Goal: Information Seeking & Learning: Learn about a topic

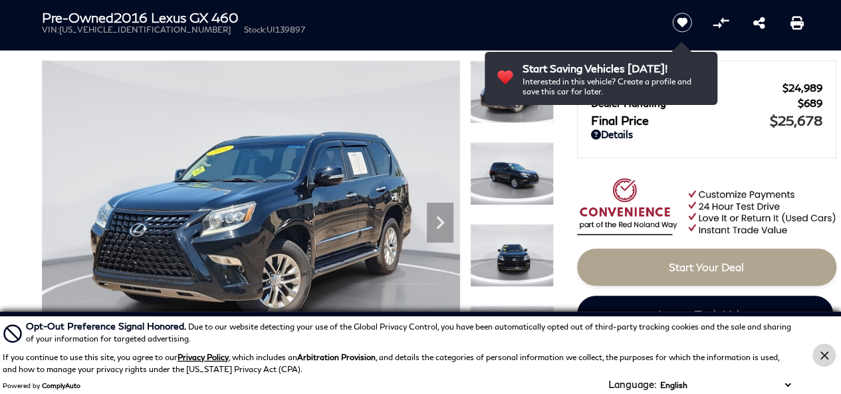
click at [822, 356] on icon "Close Button" at bounding box center [825, 356] width 8 height 8
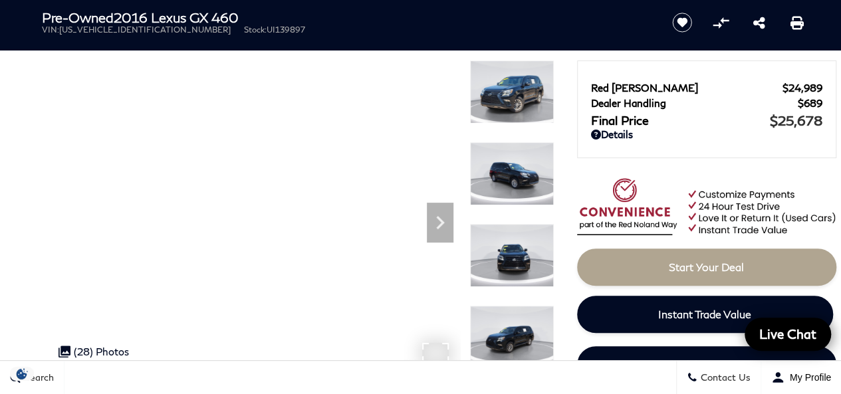
click at [93, 348] on div ".cls-1, .cls-3 { fill: #c50033; } .cls-1 { clip-rule: evenodd; } .cls-2 { clip-…" at bounding box center [94, 351] width 84 height 25
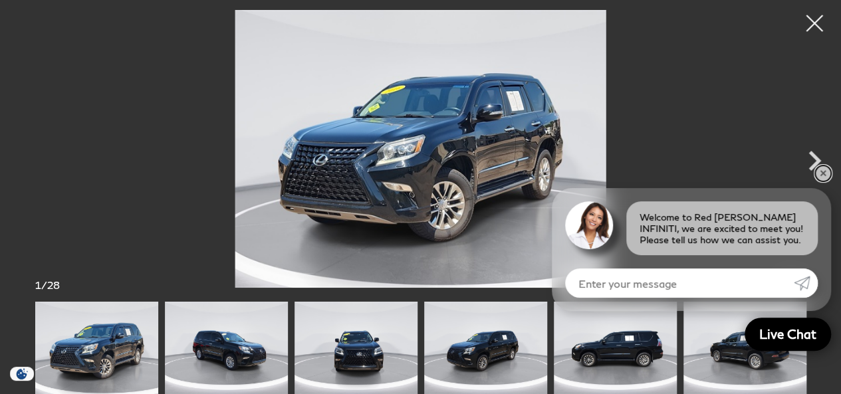
click at [825, 180] on link "✕" at bounding box center [823, 174] width 16 height 16
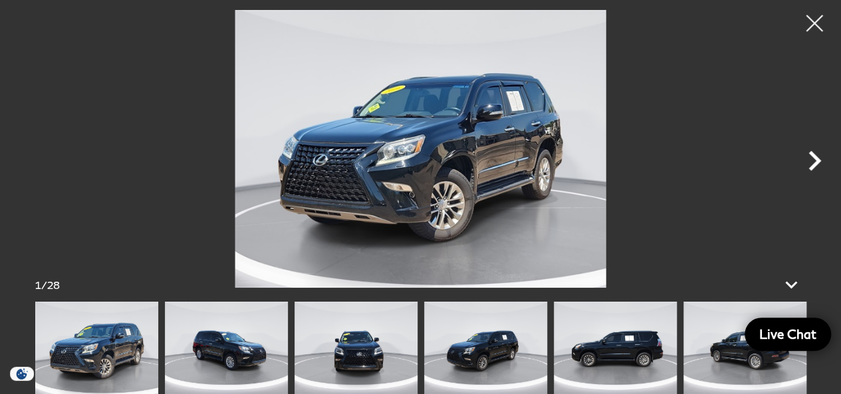
click at [817, 162] on icon "Next" at bounding box center [815, 161] width 13 height 20
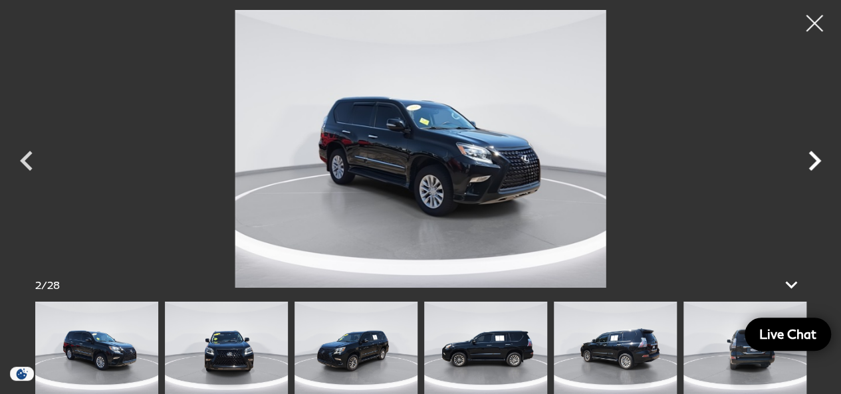
click at [817, 162] on icon "Next" at bounding box center [815, 161] width 13 height 20
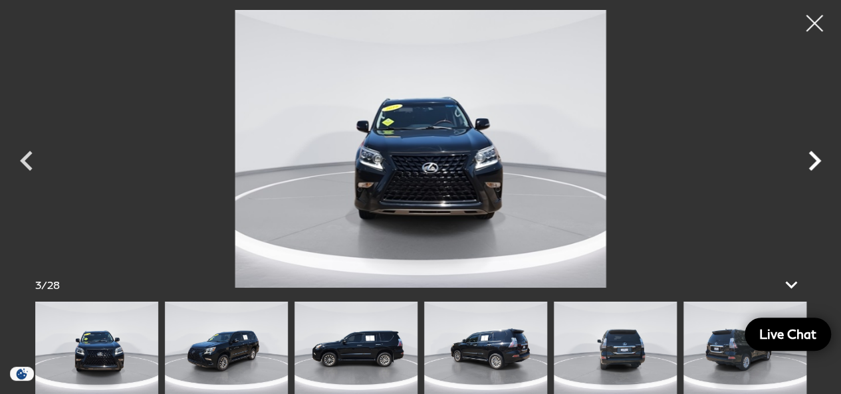
click at [817, 162] on icon "Next" at bounding box center [815, 161] width 13 height 20
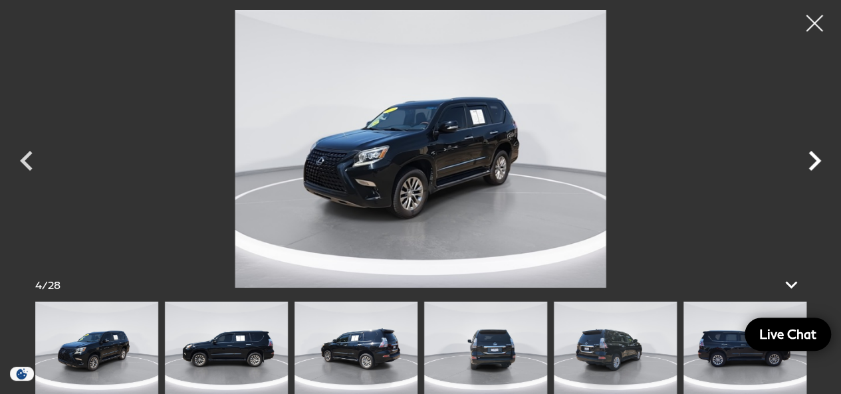
click at [817, 162] on icon "Next" at bounding box center [815, 161] width 13 height 20
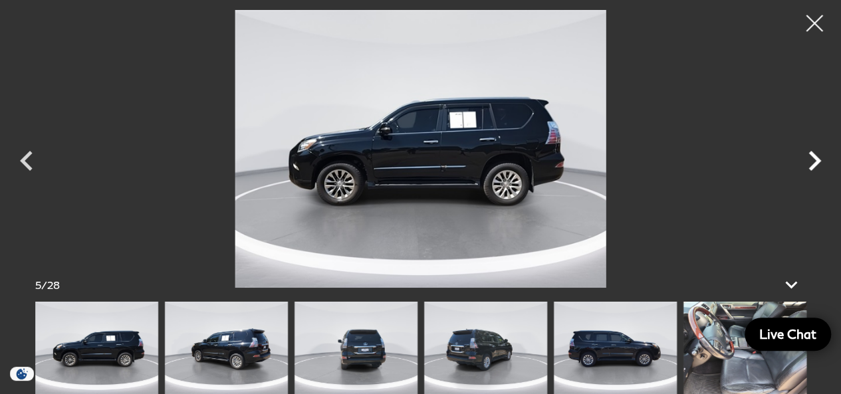
click at [817, 162] on icon "Next" at bounding box center [815, 161] width 13 height 20
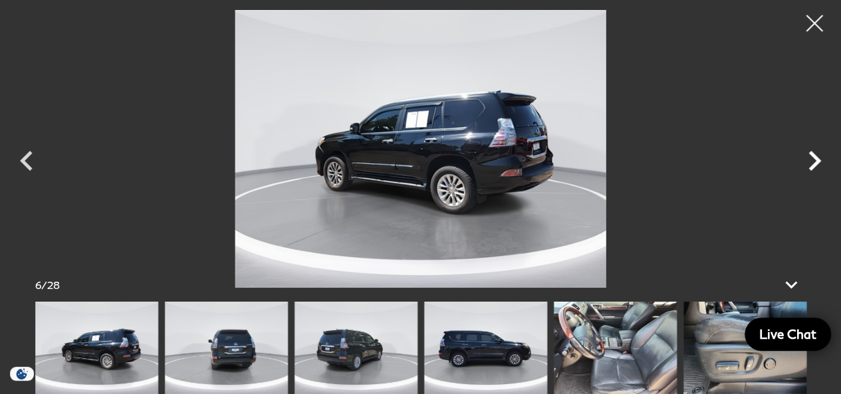
click at [817, 162] on icon "Next" at bounding box center [815, 161] width 13 height 20
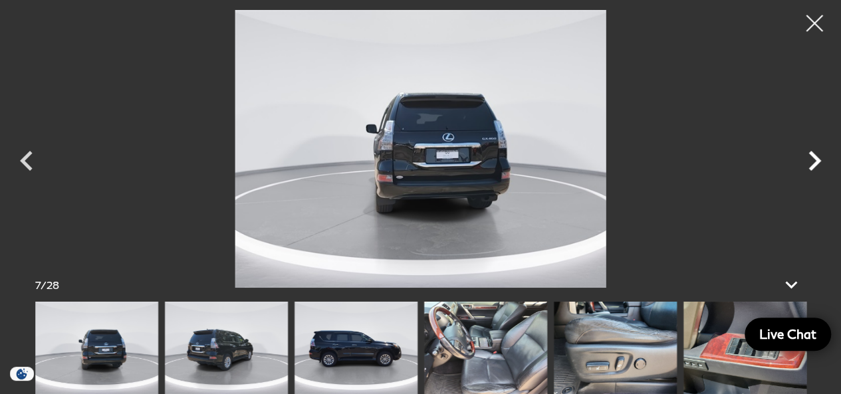
click at [817, 162] on icon "Next" at bounding box center [815, 161] width 13 height 20
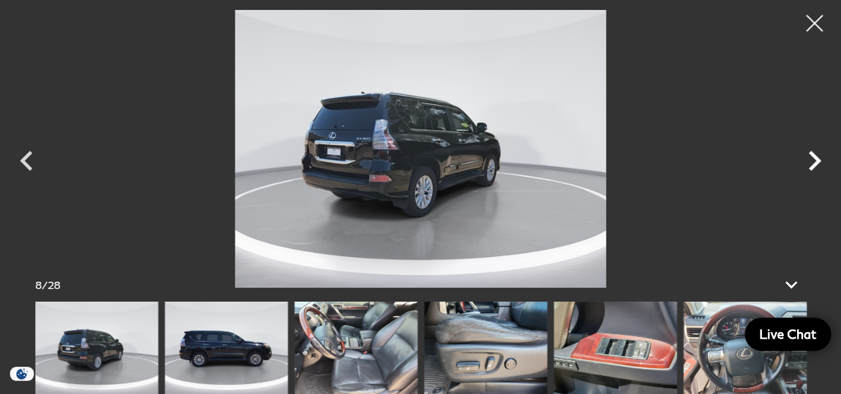
click at [817, 162] on icon "Next" at bounding box center [815, 161] width 13 height 20
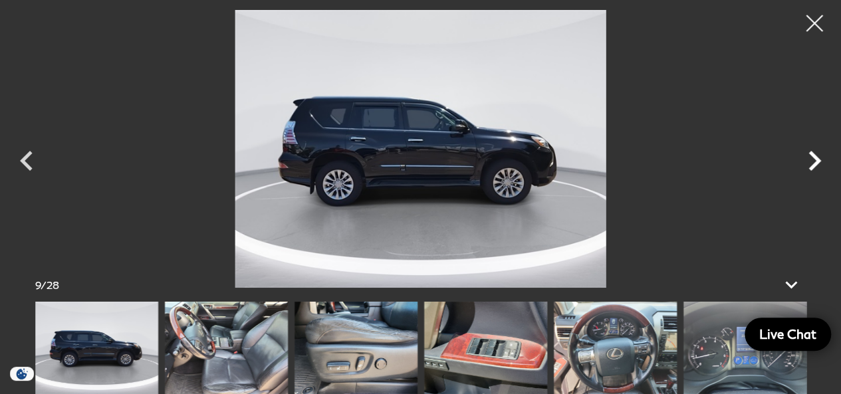
click at [817, 162] on icon "Next" at bounding box center [815, 161] width 13 height 20
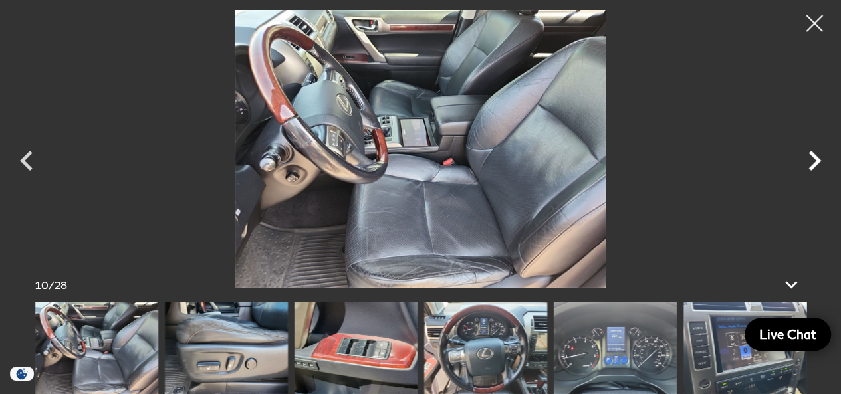
click at [817, 162] on icon "Next" at bounding box center [815, 161] width 13 height 20
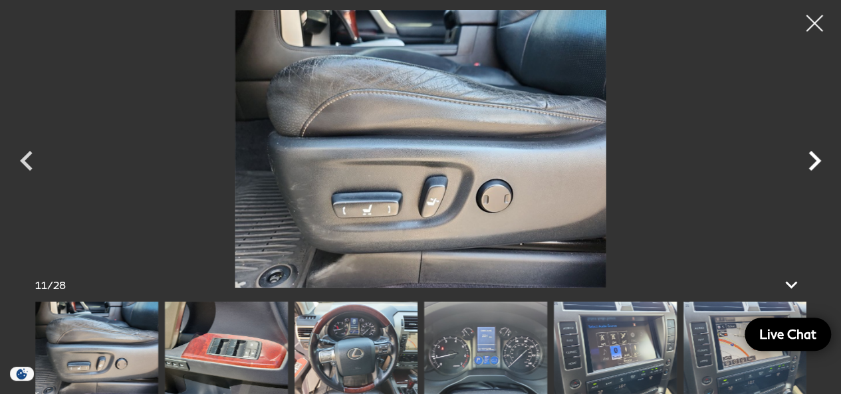
click at [817, 162] on icon "Next" at bounding box center [815, 161] width 13 height 20
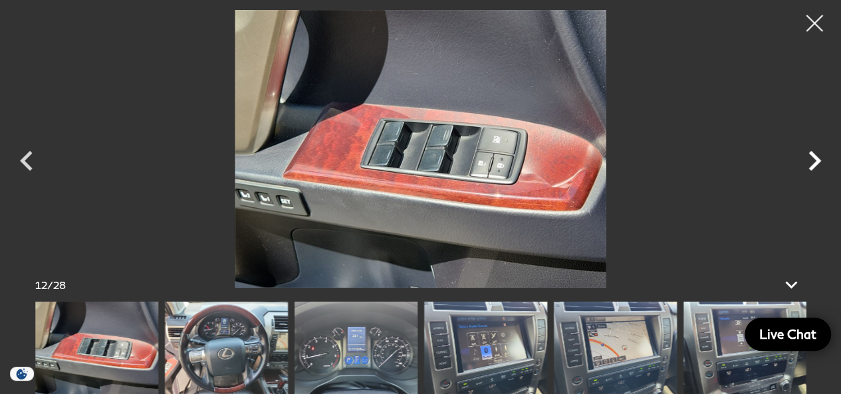
click at [817, 162] on icon "Next" at bounding box center [815, 161] width 13 height 20
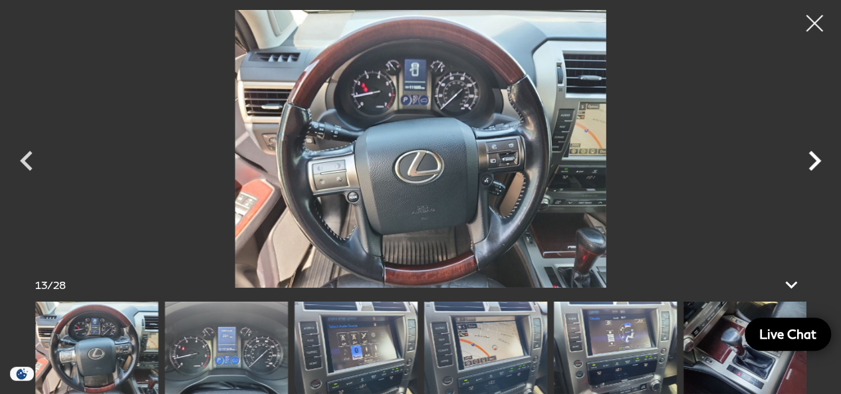
click at [817, 162] on icon "Next" at bounding box center [815, 161] width 13 height 20
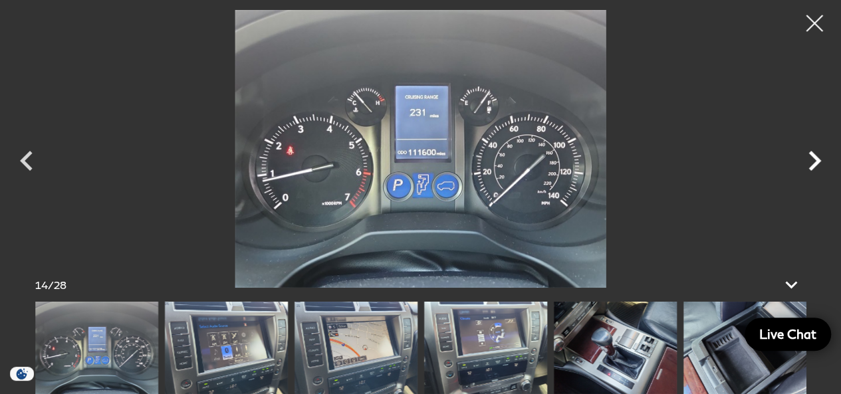
click at [817, 162] on icon "Next" at bounding box center [815, 161] width 13 height 20
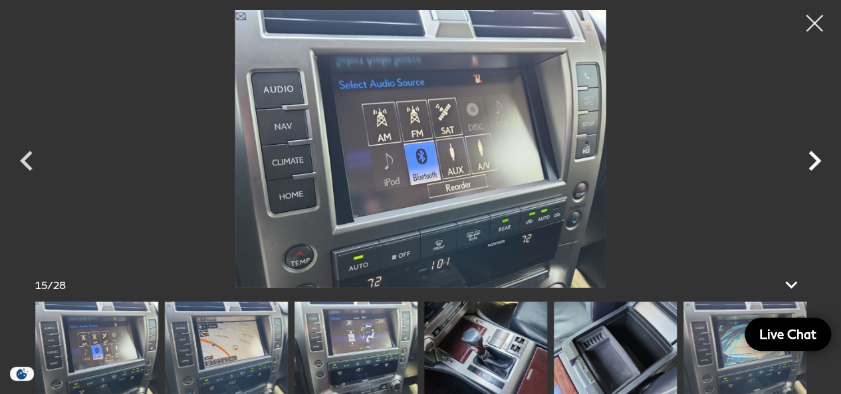
click at [817, 162] on icon "Next" at bounding box center [815, 161] width 13 height 20
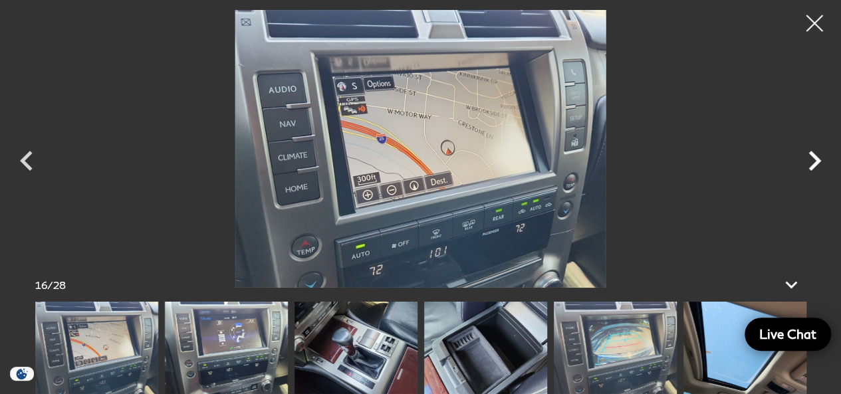
click at [817, 162] on icon "Next" at bounding box center [815, 161] width 13 height 20
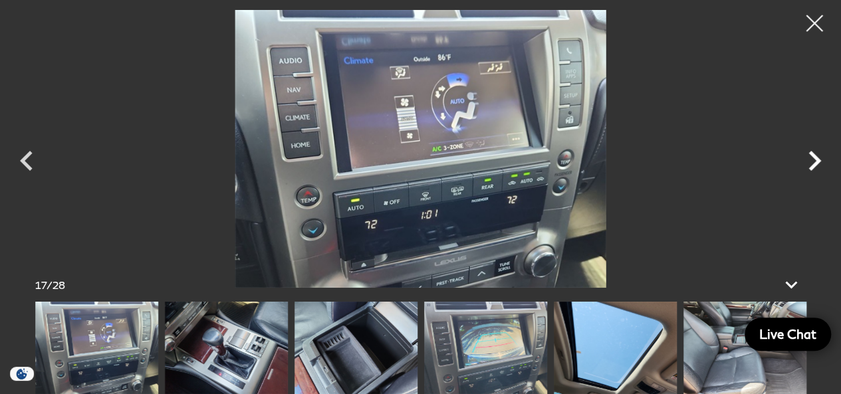
click at [817, 162] on icon "Next" at bounding box center [815, 161] width 13 height 20
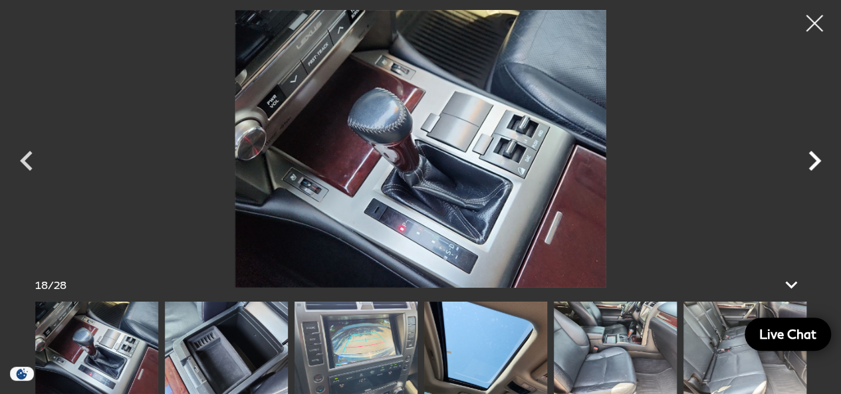
click at [817, 162] on icon "Next" at bounding box center [815, 161] width 13 height 20
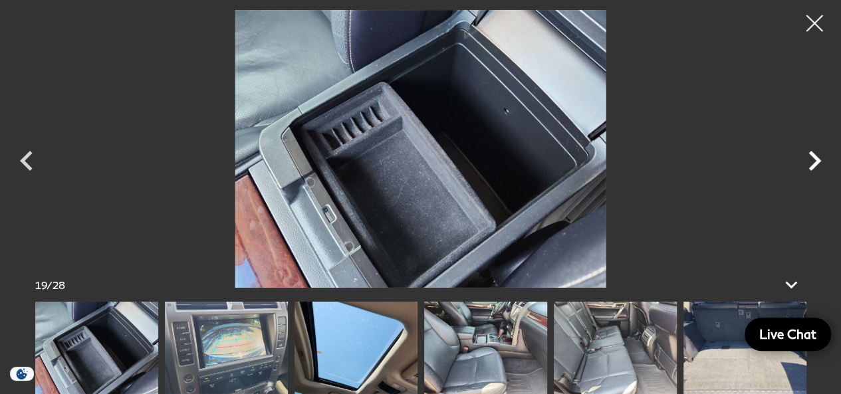
click at [817, 162] on icon "Next" at bounding box center [815, 161] width 13 height 20
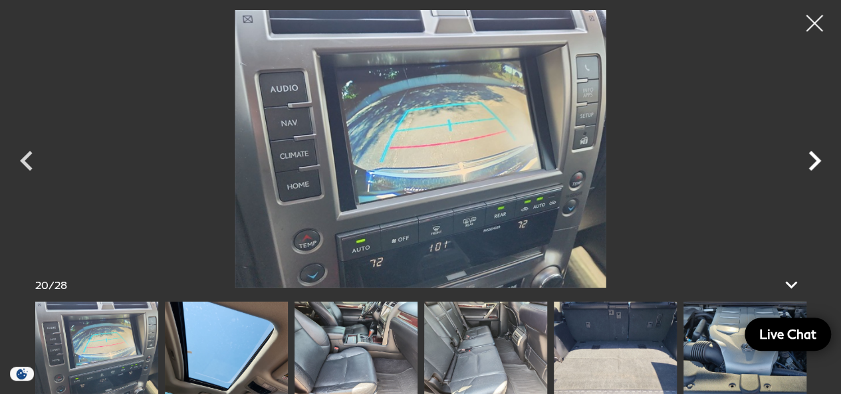
click at [817, 162] on icon "Next" at bounding box center [815, 161] width 13 height 20
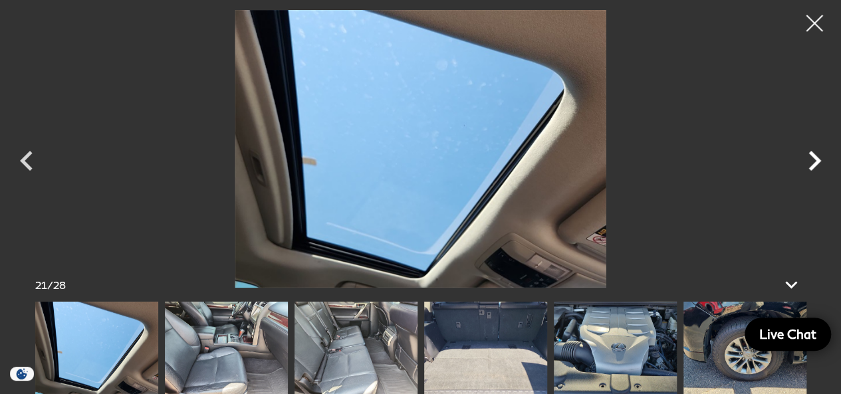
click at [817, 162] on icon "Next" at bounding box center [815, 161] width 13 height 20
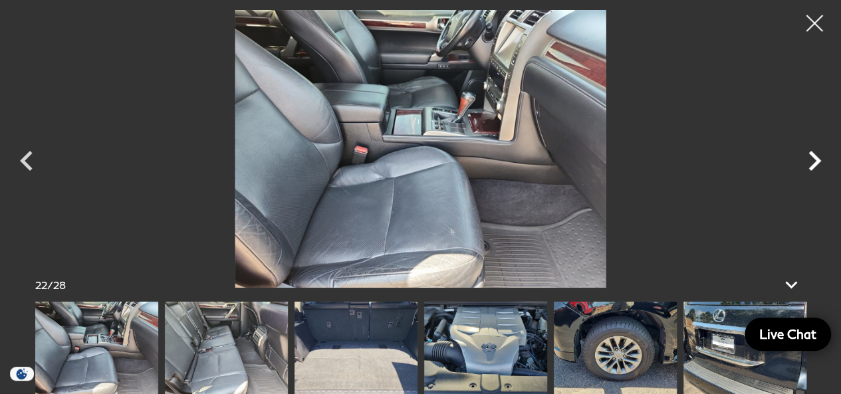
click at [817, 162] on icon "Next" at bounding box center [815, 161] width 13 height 20
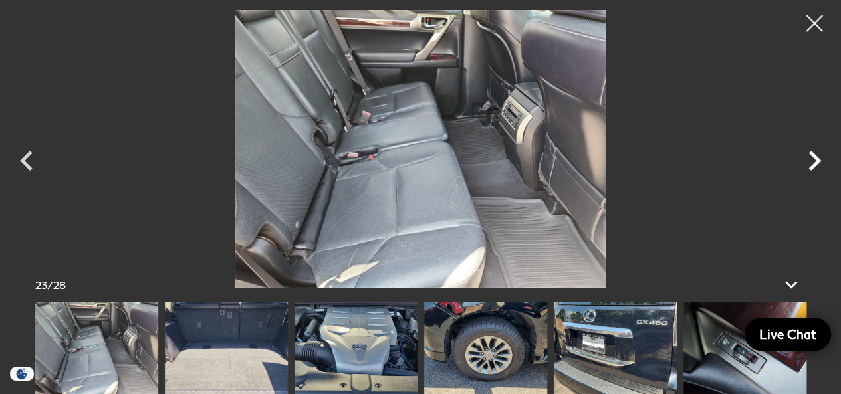
click at [817, 162] on icon "Next" at bounding box center [815, 161] width 13 height 20
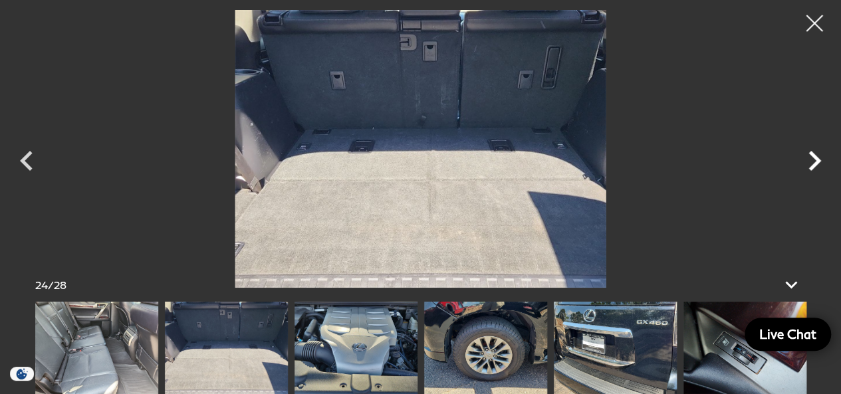
click at [817, 162] on icon "Next" at bounding box center [815, 161] width 13 height 20
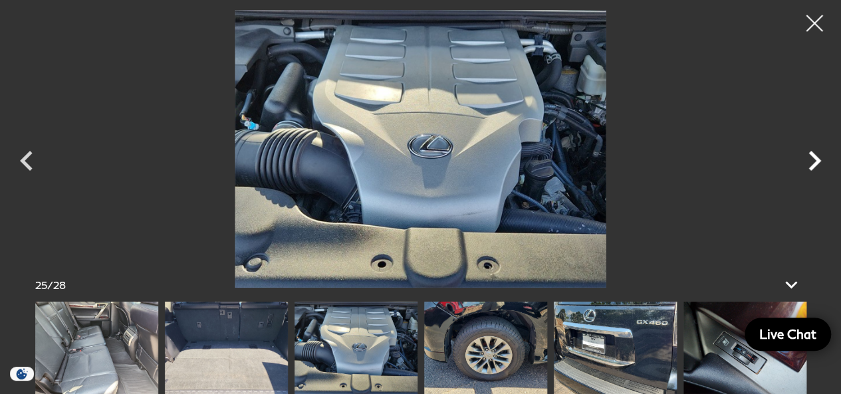
click at [817, 162] on icon "Next" at bounding box center [815, 161] width 13 height 20
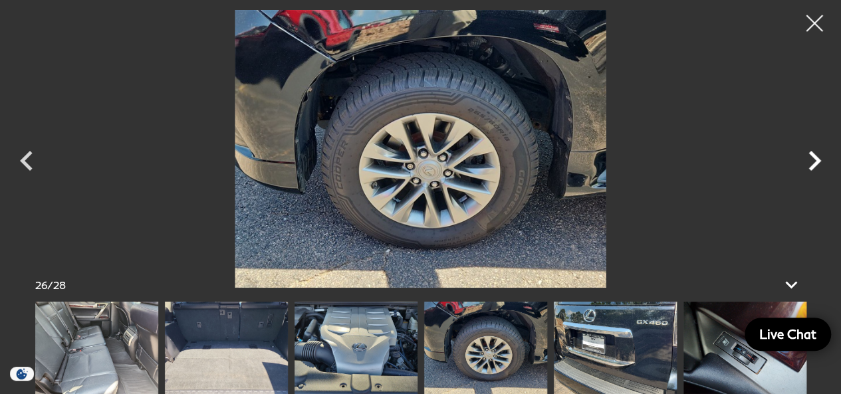
click at [817, 162] on icon "Next" at bounding box center [815, 161] width 13 height 20
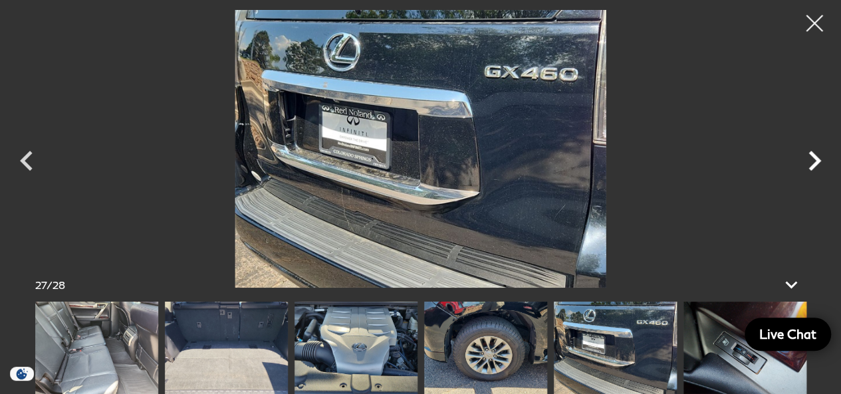
click at [817, 162] on icon "Next" at bounding box center [815, 161] width 13 height 20
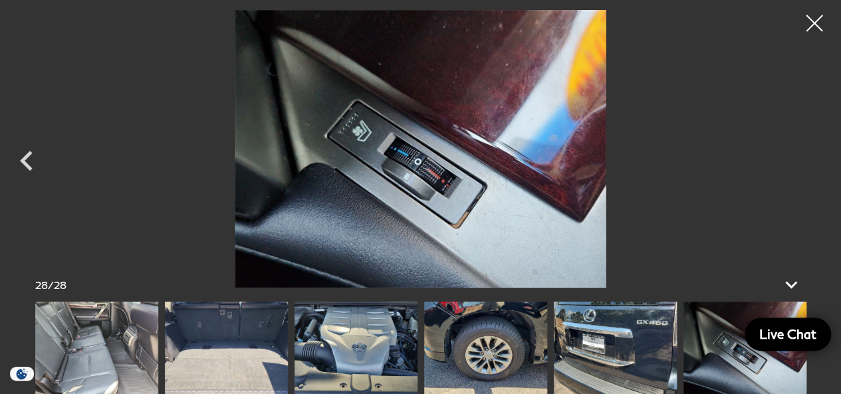
click at [817, 162] on div at bounding box center [420, 149] width 841 height 278
click at [817, 25] on div at bounding box center [814, 23] width 35 height 35
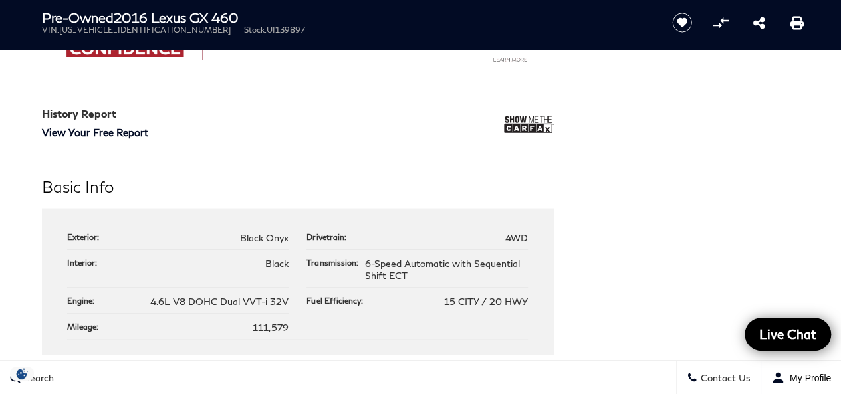
scroll to position [1124, 0]
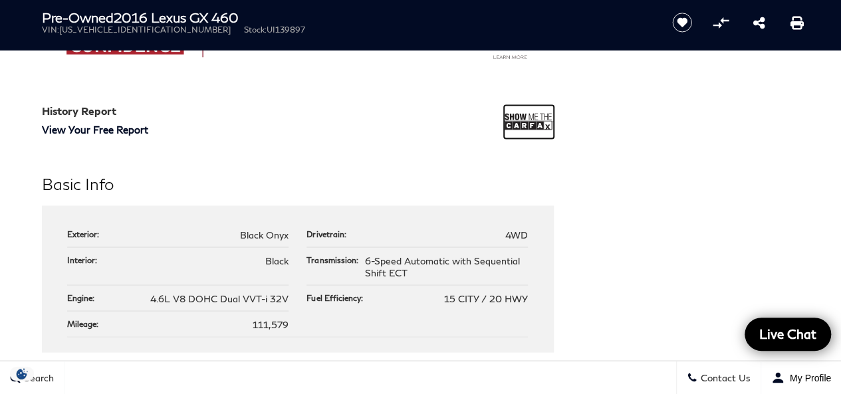
click at [529, 130] on img at bounding box center [529, 121] width 50 height 33
